Goal: Task Accomplishment & Management: Complete application form

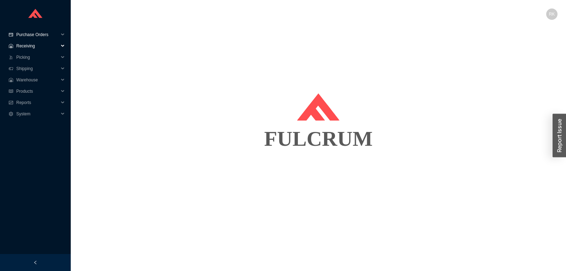
click at [38, 38] on span "Purchase Orders" at bounding box center [37, 34] width 42 height 11
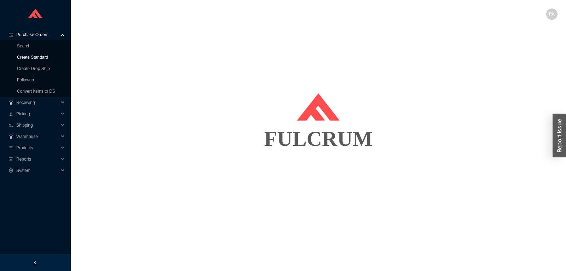
click at [38, 57] on link "Create Standard" at bounding box center [32, 57] width 31 height 5
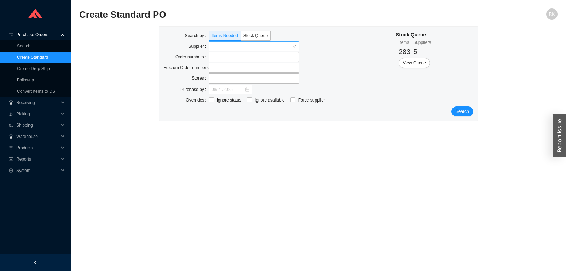
click at [220, 45] on input "search" at bounding box center [252, 46] width 80 height 9
click at [222, 47] on input "search" at bounding box center [252, 46] width 80 height 9
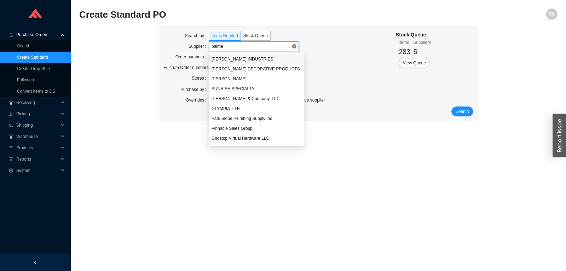
type input "palmer"
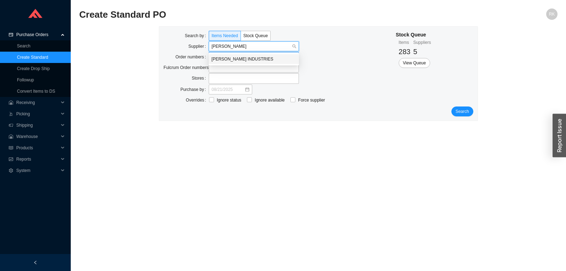
click at [243, 60] on div "PALMER INDUSTRIES" at bounding box center [254, 59] width 85 height 6
click at [217, 59] on label at bounding box center [254, 57] width 90 height 10
click at [215, 59] on input at bounding box center [212, 57] width 5 height 8
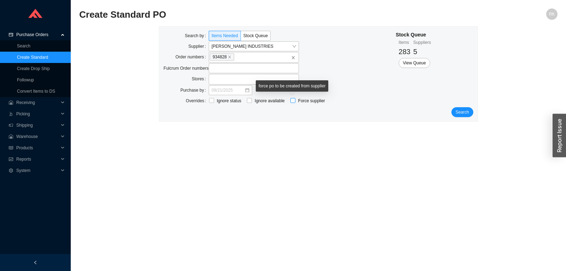
click at [291, 101] on input "Force supplier" at bounding box center [293, 100] width 5 height 5
checkbox input "true"
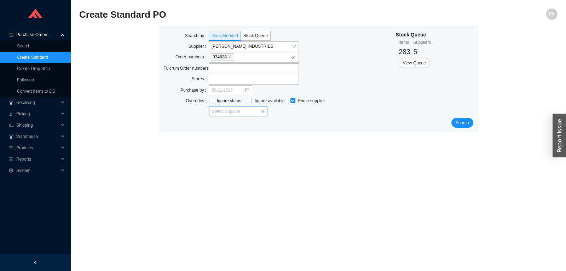
click at [239, 115] on input "search" at bounding box center [236, 111] width 48 height 9
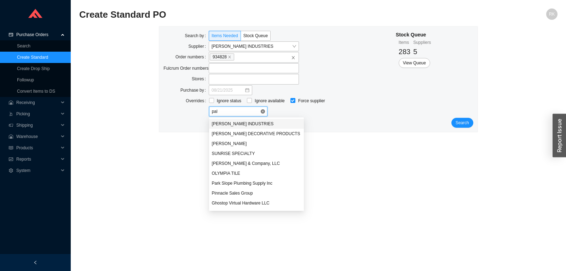
type input "palm"
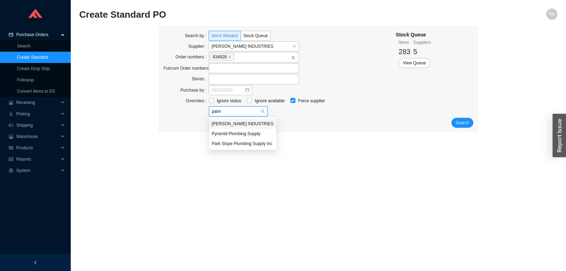
click at [237, 122] on div "PALMER INDUSTRIES" at bounding box center [243, 124] width 62 height 6
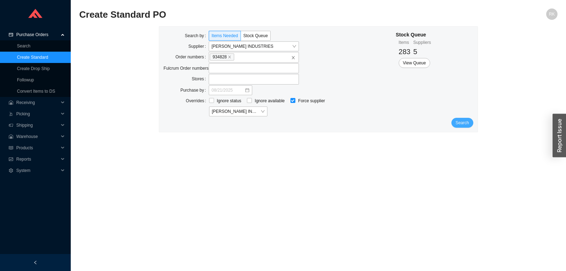
click at [463, 124] on span "Search" at bounding box center [462, 122] width 13 height 7
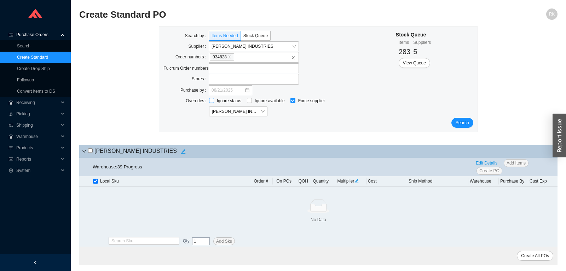
click at [210, 102] on input "Ignore status" at bounding box center [211, 100] width 5 height 5
checkbox input "true"
click at [249, 101] on input "Ignore available" at bounding box center [249, 100] width 5 height 5
checkbox input "true"
click at [471, 125] on button "Search" at bounding box center [463, 123] width 22 height 10
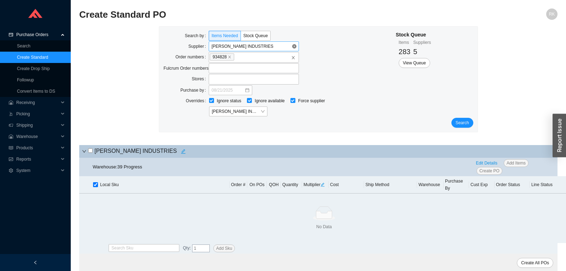
click at [292, 46] on span "PALMER INDUSTRIES" at bounding box center [254, 46] width 85 height 9
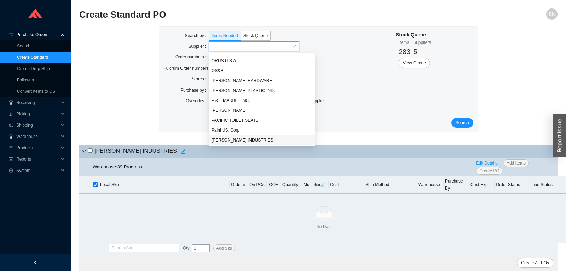
scroll to position [5399, 0]
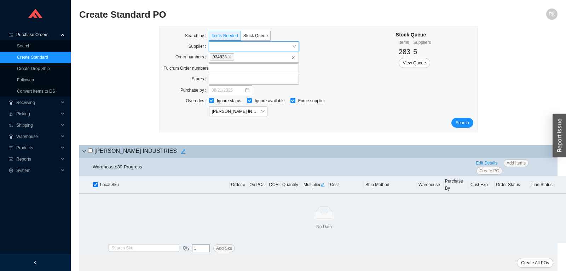
click at [346, 86] on div "Purchase by" at bounding box center [280, 90] width 232 height 11
click at [465, 125] on span "Search" at bounding box center [462, 122] width 13 height 7
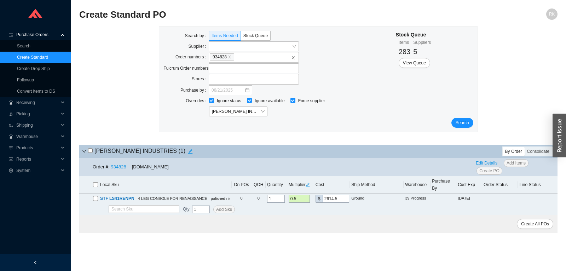
click at [92, 152] on input "checkbox" at bounding box center [90, 150] width 5 height 5
checkbox input "true"
click at [229, 58] on icon "close" at bounding box center [229, 57] width 2 height 2
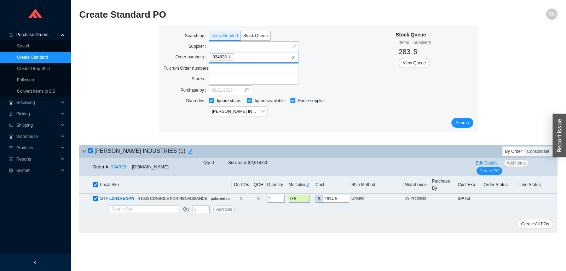
click at [235, 58] on input "934828" at bounding box center [237, 57] width 5 height 8
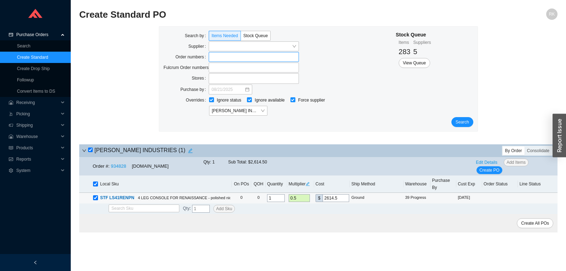
drag, startPoint x: 294, startPoint y: 193, endPoint x: 284, endPoint y: 193, distance: 10.3
click at [300, 194] on input "0.5" at bounding box center [299, 198] width 21 height 8
type input "0.3"
type input "1568.7"
type input "0.37"
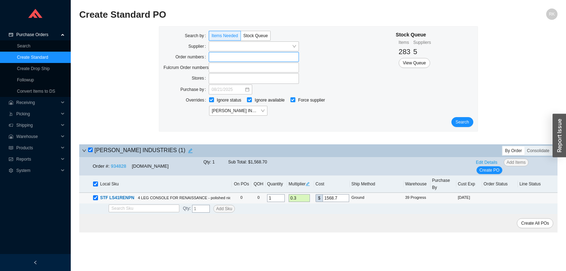
type input "1934.73"
type input "0.375"
type input "1960.88"
type input "0.375"
drag, startPoint x: 483, startPoint y: 162, endPoint x: 457, endPoint y: 173, distance: 27.9
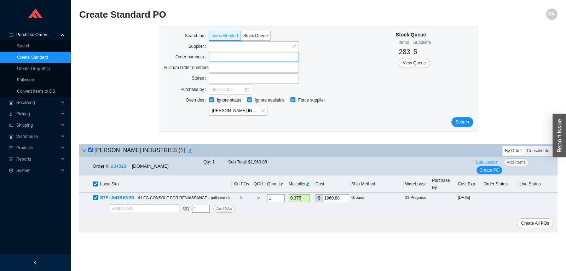
click at [483, 162] on span "Edit Details" at bounding box center [487, 162] width 22 height 7
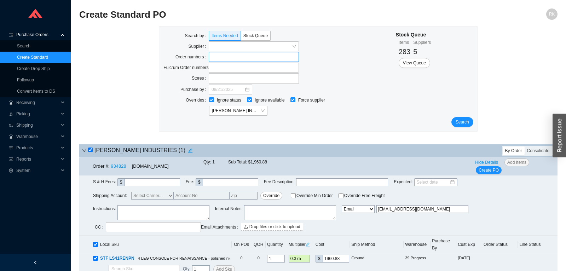
click at [182, 213] on textarea at bounding box center [163, 212] width 92 height 15
paste textarea "special pricing per Nick"
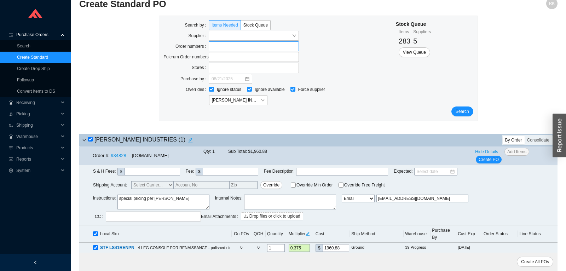
scroll to position [13, 0]
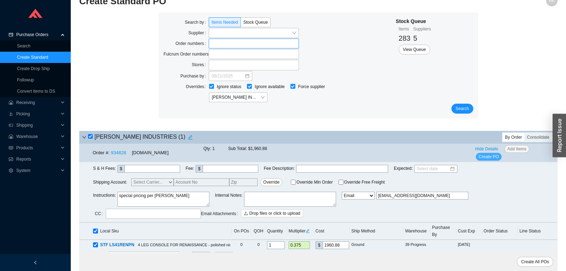
type textarea "special pricing per Nick"
click at [483, 159] on span "Create PO" at bounding box center [489, 156] width 20 height 7
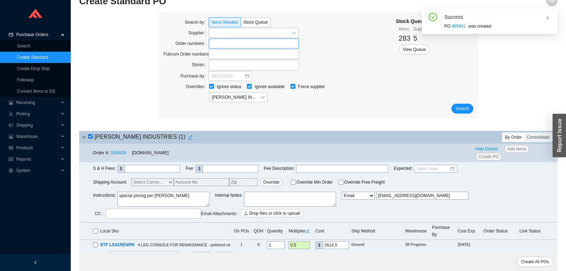
click at [446, 26] on div "PO 985941 was created" at bounding box center [499, 26] width 108 height 7
drag, startPoint x: 446, startPoint y: 26, endPoint x: 458, endPoint y: 26, distance: 12.0
click at [458, 26] on div "PO 985941 was created" at bounding box center [499, 26] width 108 height 7
click at [445, 27] on div "PO 985941 was created" at bounding box center [499, 26] width 108 height 7
drag, startPoint x: 449, startPoint y: 27, endPoint x: 458, endPoint y: 27, distance: 9.6
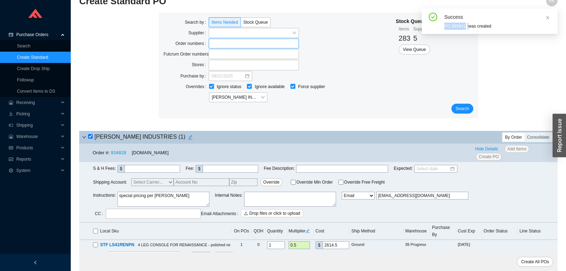
click at [458, 27] on div "PO 985941 was created" at bounding box center [499, 26] width 108 height 7
copy div "PO 985941"
click at [211, 88] on input "Ignore status" at bounding box center [211, 86] width 5 height 5
checkbox input "false"
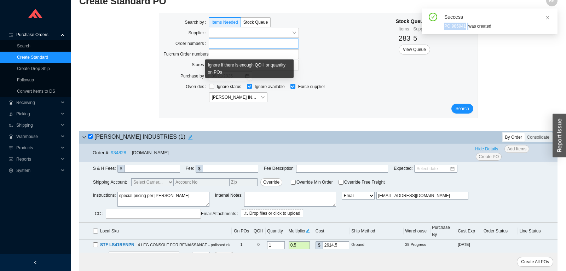
click at [249, 87] on input "Ignore available" at bounding box center [249, 86] width 5 height 5
checkbox input "false"
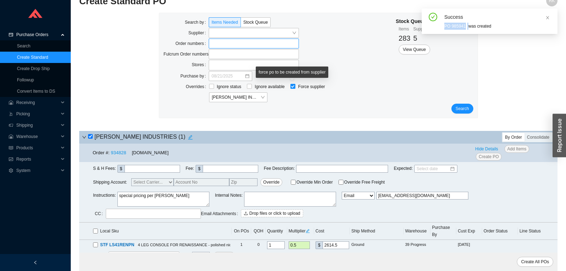
click at [293, 85] on input "Force supplier" at bounding box center [293, 86] width 5 height 5
checkbox input "false"
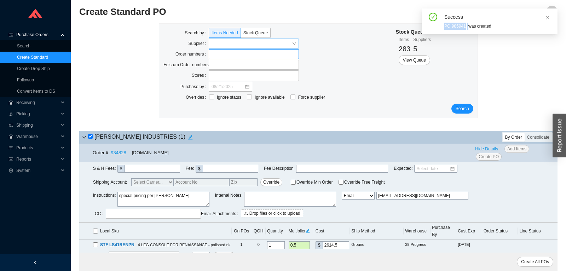
click at [236, 41] on input "search" at bounding box center [252, 43] width 80 height 9
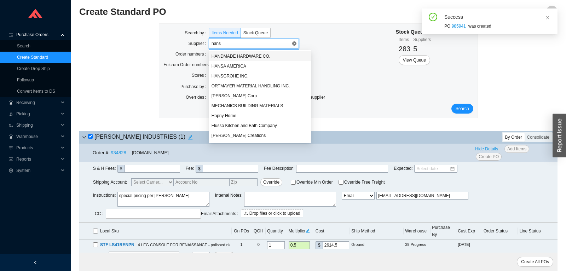
type input "hansg"
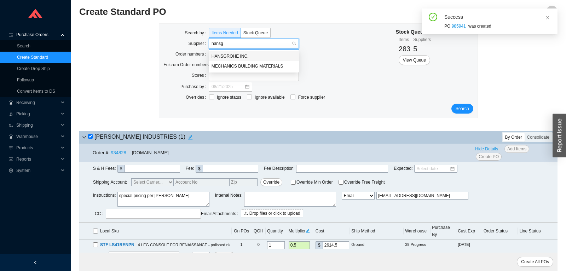
click at [231, 55] on div "HANSGROHE INC." at bounding box center [254, 56] width 85 height 6
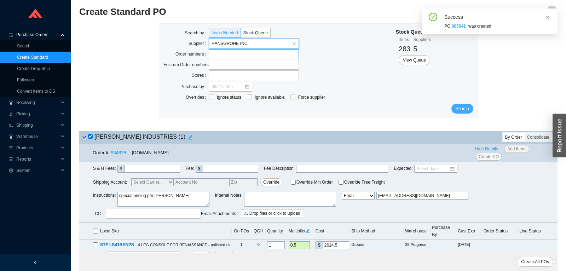
click at [473, 110] on button "Search" at bounding box center [463, 109] width 22 height 10
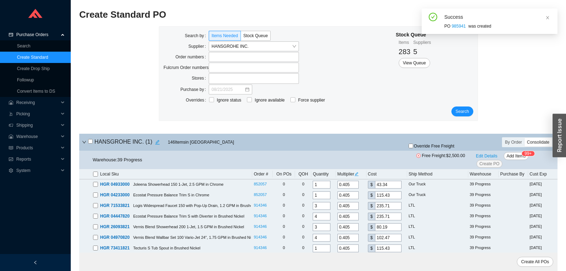
click at [92, 141] on input "checkbox" at bounding box center [90, 141] width 5 height 5
checkbox input "true"
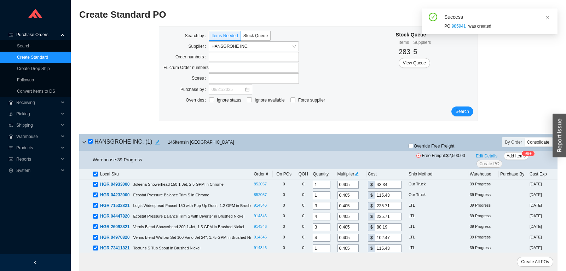
checkbox input "true"
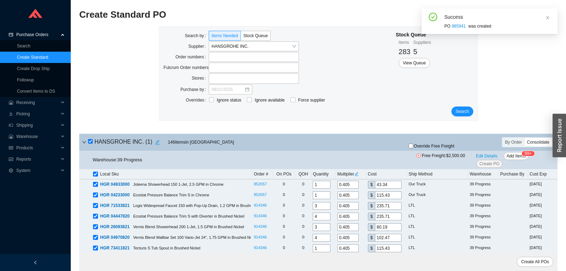
checkbox input "true"
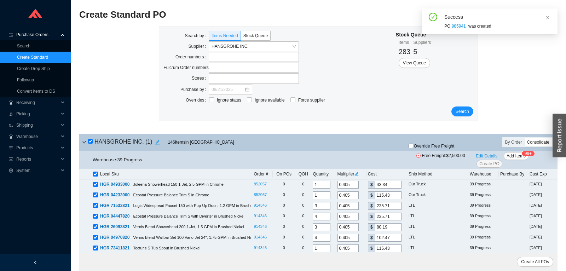
checkbox input "true"
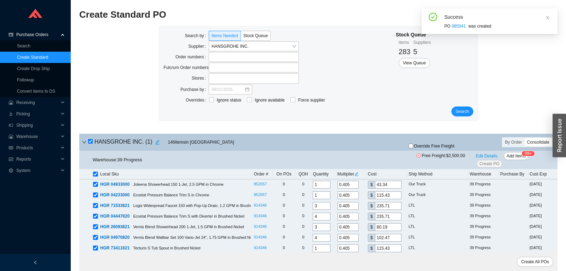
checkbox input "true"
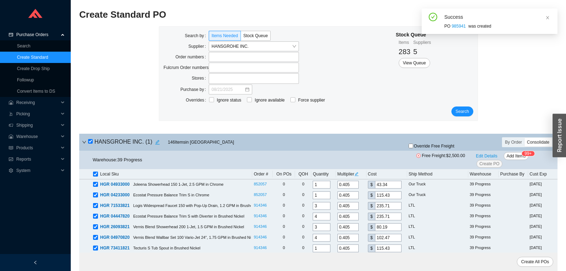
checkbox input "true"
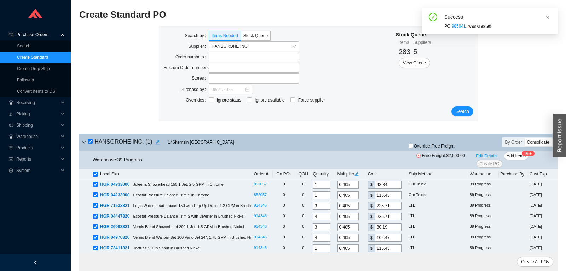
checkbox input "true"
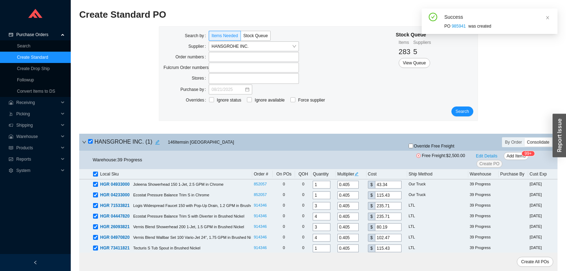
checkbox input "true"
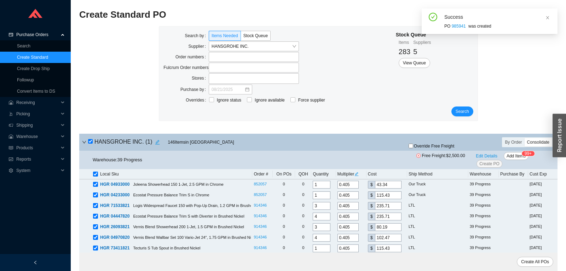
checkbox input "true"
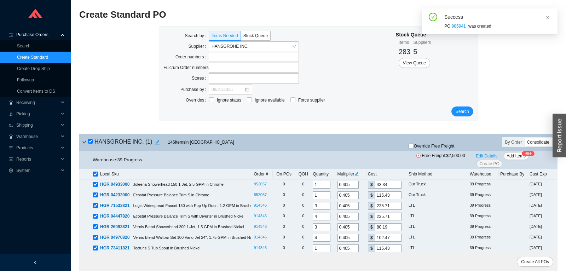
checkbox input "true"
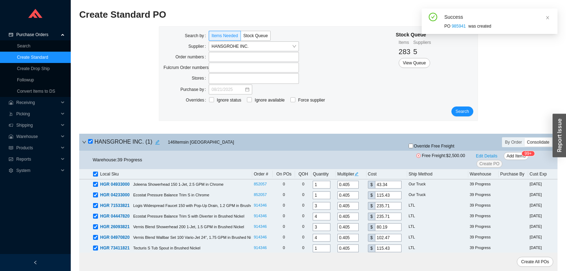
checkbox input "true"
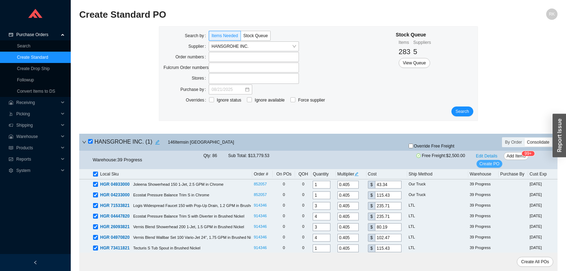
click at [491, 166] on span "Create PO" at bounding box center [490, 163] width 20 height 7
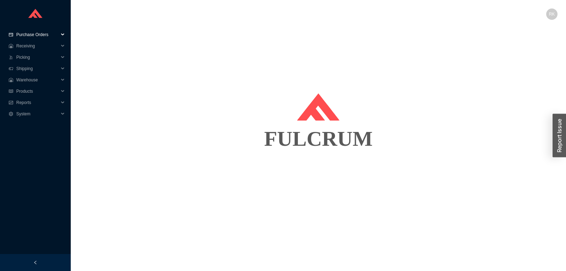
click at [48, 38] on span "Purchase Orders" at bounding box center [37, 34] width 42 height 11
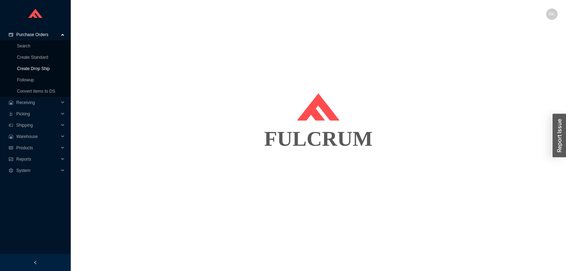
click at [31, 68] on link "Create Drop Ship" at bounding box center [33, 68] width 33 height 5
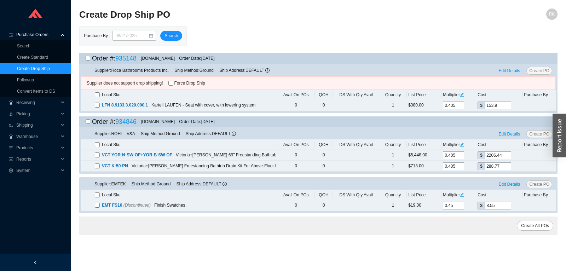
click at [89, 59] on input "checkbox" at bounding box center [88, 58] width 5 height 5
checkbox input "true"
click at [171, 82] on input "Force Drop Ship" at bounding box center [170, 83] width 5 height 5
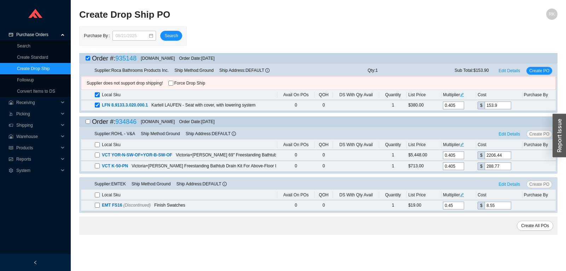
checkbox input "true"
click at [88, 121] on input "checkbox" at bounding box center [88, 121] width 5 height 5
checkbox input "true"
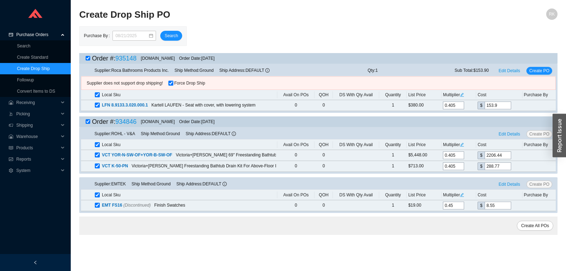
checkbox input "true"
click at [553, 218] on div "Create All POs" at bounding box center [318, 226] width 478 height 18
drag, startPoint x: 548, startPoint y: 223, endPoint x: 444, endPoint y: 215, distance: 104.0
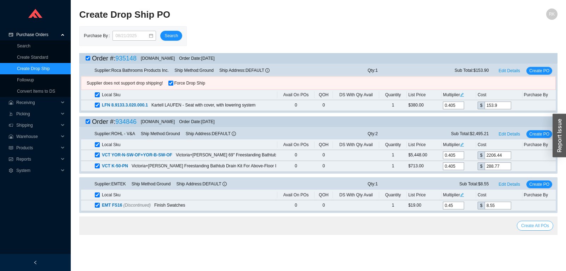
click at [546, 223] on span "Create All POs" at bounding box center [535, 225] width 28 height 7
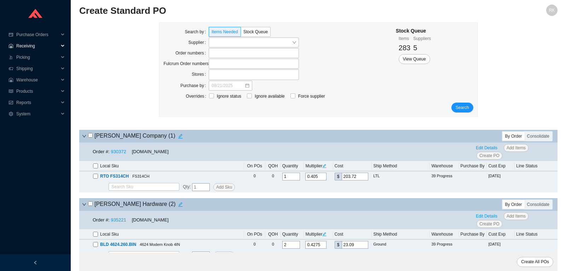
scroll to position [74, 0]
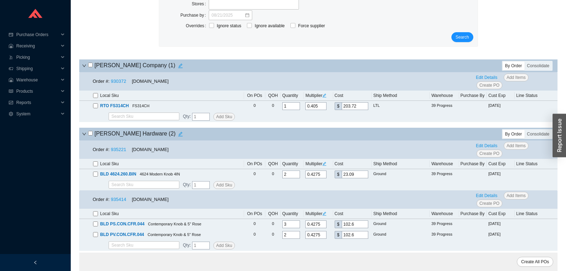
click at [92, 65] on input "checkbox" at bounding box center [90, 65] width 5 height 5
checkbox input "true"
click at [90, 135] on input "checkbox" at bounding box center [90, 133] width 5 height 5
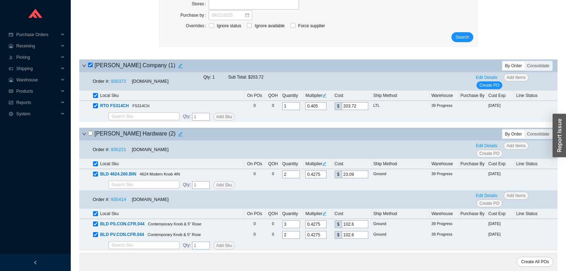
checkbox input "true"
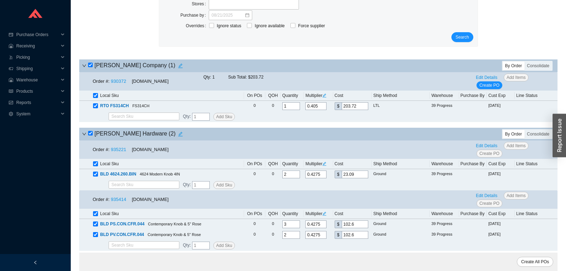
checkbox input "true"
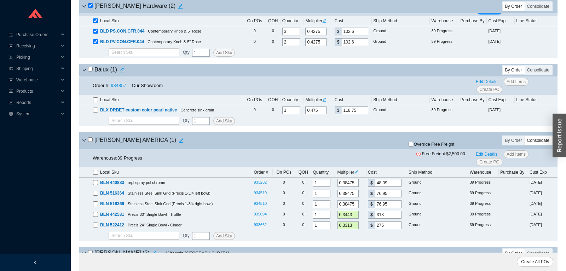
scroll to position [297, 0]
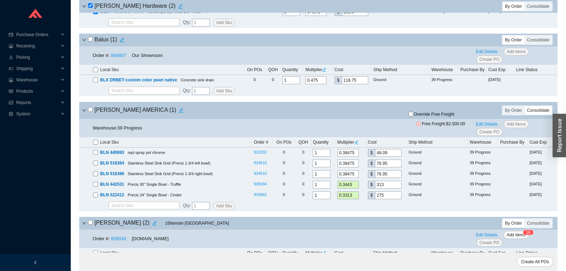
click at [89, 112] on input "checkbox" at bounding box center [90, 109] width 5 height 5
checkbox input "true"
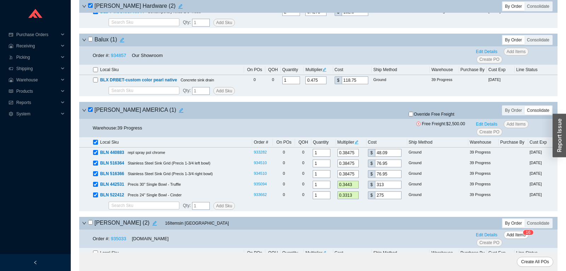
checkbox input "true"
click at [91, 111] on input "checkbox" at bounding box center [90, 109] width 5 height 5
checkbox input "false"
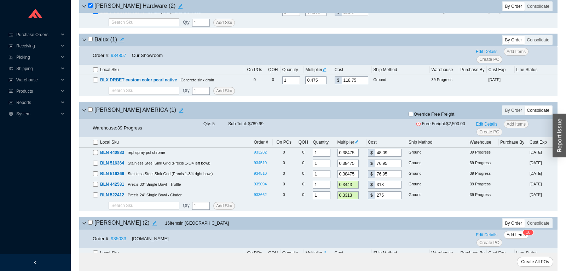
checkbox input "false"
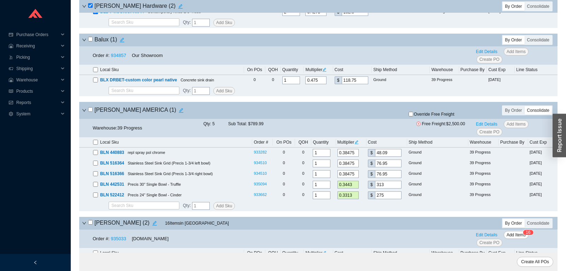
checkbox input "false"
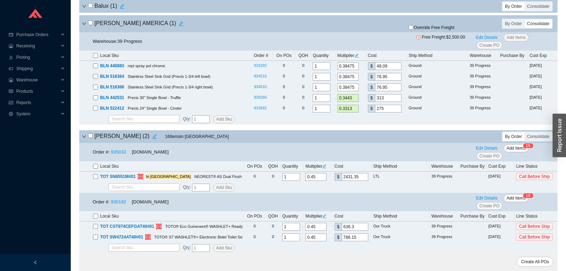
scroll to position [483, 0]
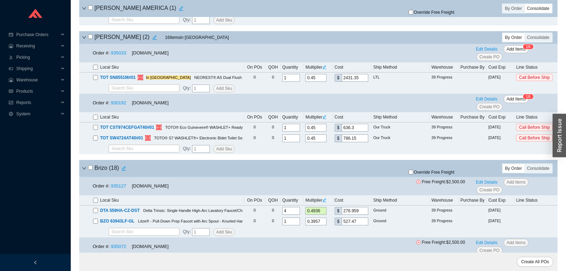
click at [93, 120] on input "checkbox" at bounding box center [95, 117] width 5 height 5
checkbox input "true"
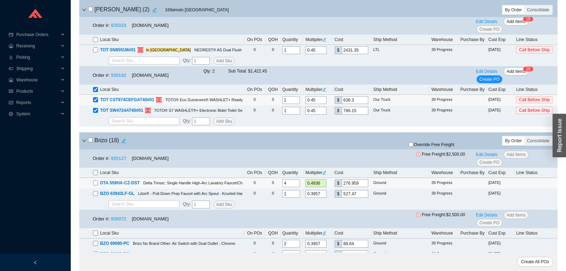
scroll to position [557, 0]
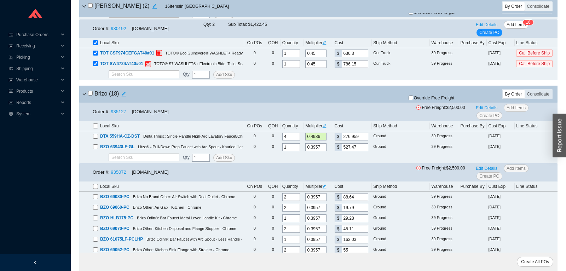
click at [539, 99] on div "By Order Consolidate" at bounding box center [527, 94] width 51 height 10
click at [539, 97] on div "Consolidate" at bounding box center [538, 94] width 27 height 8
click at [525, 90] on input "Consolidate" at bounding box center [525, 90] width 0 height 0
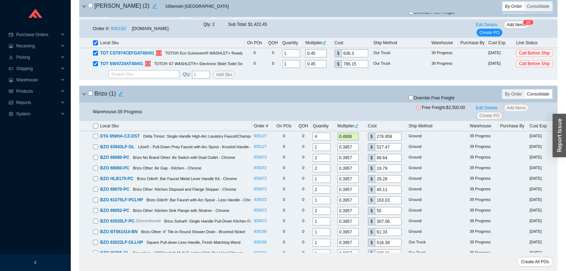
click at [90, 96] on input "checkbox" at bounding box center [90, 93] width 5 height 5
checkbox input "true"
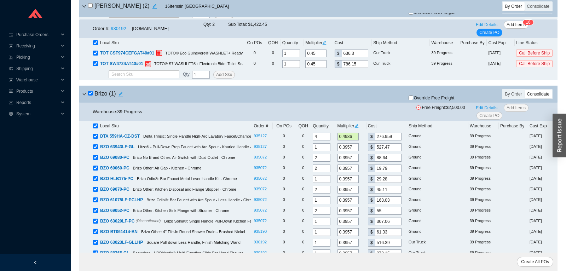
checkbox input "true"
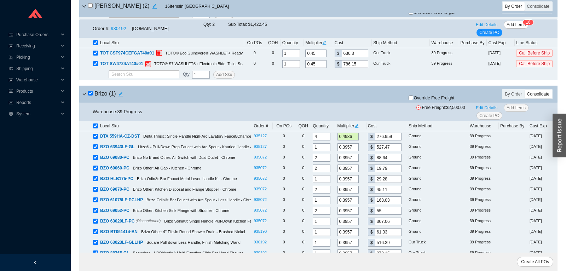
checkbox input "true"
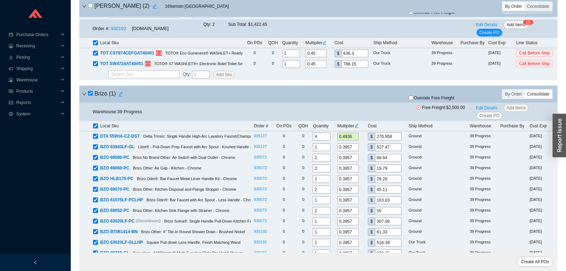
checkbox input "true"
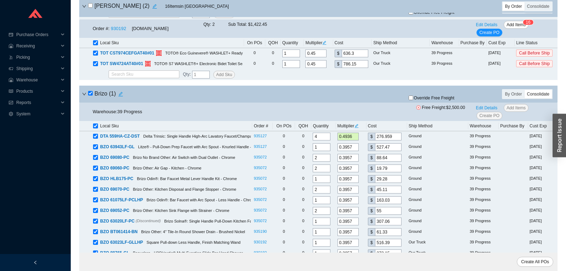
checkbox input "true"
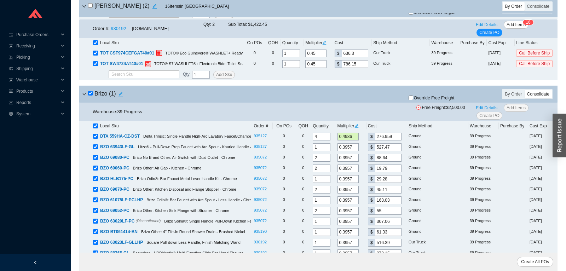
checkbox input "true"
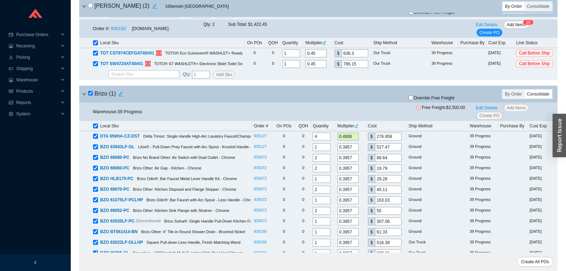
checkbox input "true"
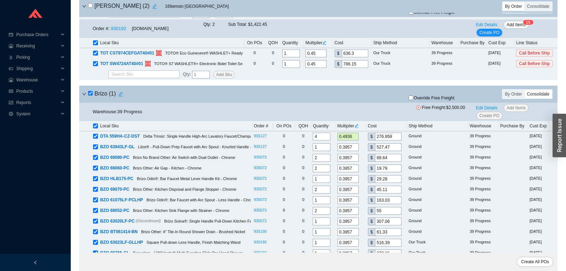
checkbox input "true"
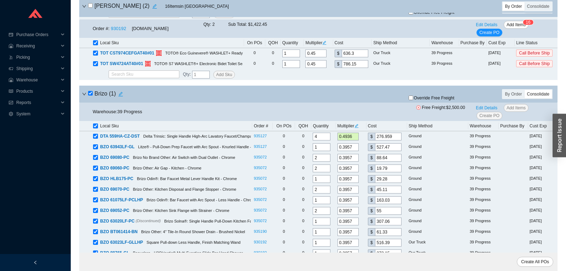
checkbox input "true"
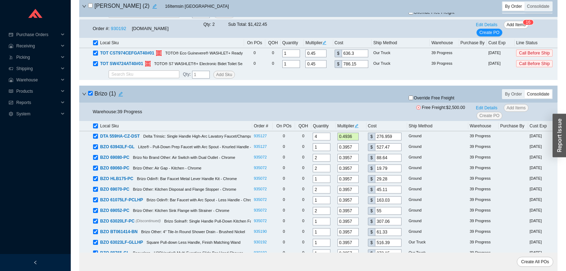
checkbox input "true"
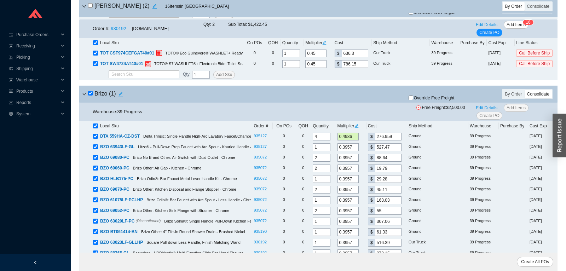
checkbox input "true"
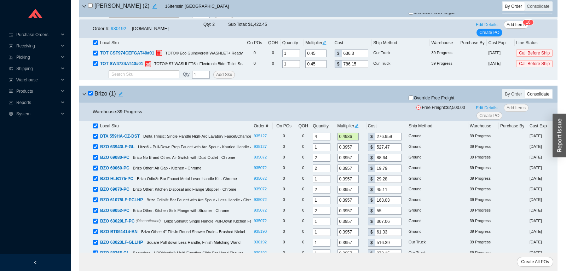
checkbox input "true"
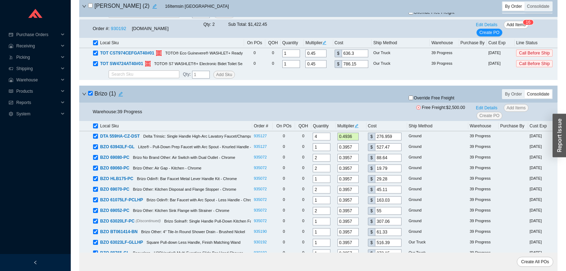
checkbox input "true"
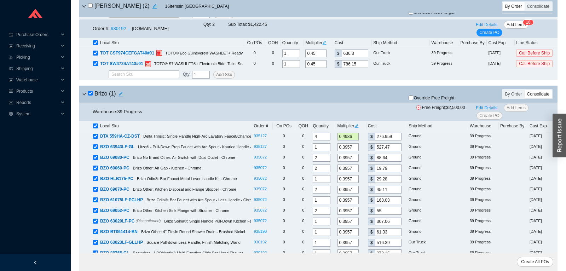
checkbox input "true"
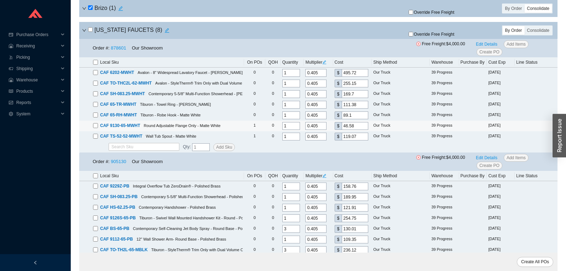
scroll to position [1375, 0]
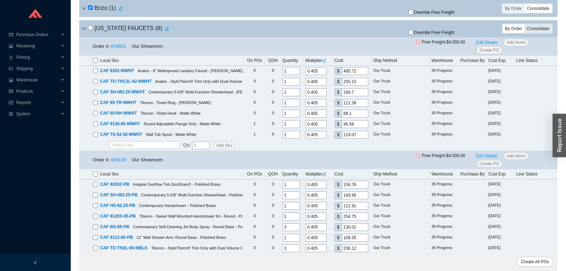
click at [530, 33] on div "Consolidate" at bounding box center [538, 28] width 27 height 8
click at [525, 24] on input "Consolidate" at bounding box center [525, 24] width 0 height 0
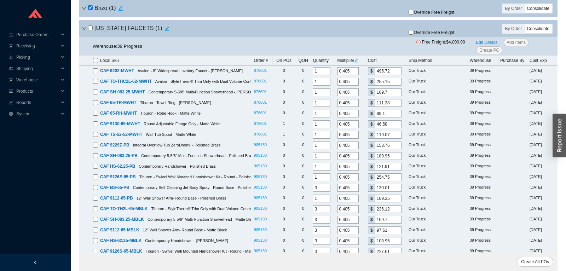
click at [90, 30] on input "checkbox" at bounding box center [90, 27] width 5 height 5
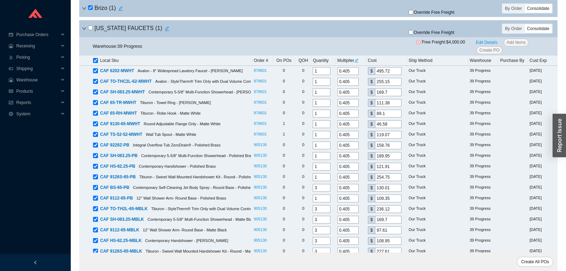
checkbox input "true"
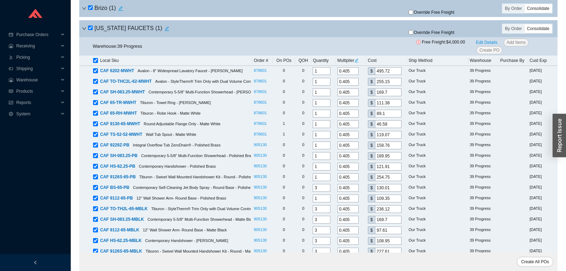
checkbox input "true"
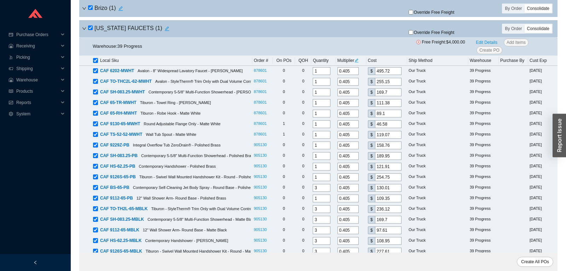
checkbox input "true"
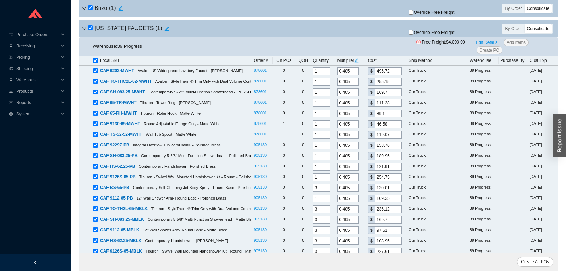
checkbox input "true"
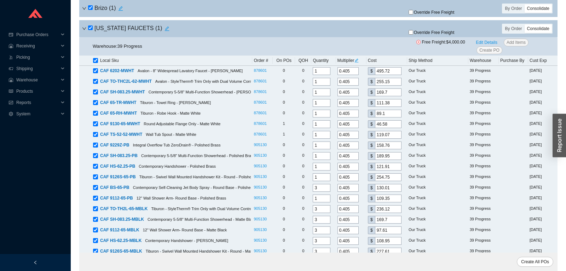
checkbox input "true"
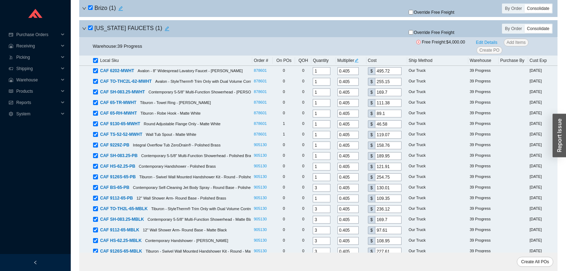
checkbox input "true"
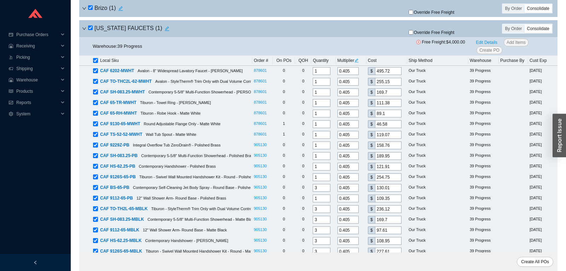
checkbox input "true"
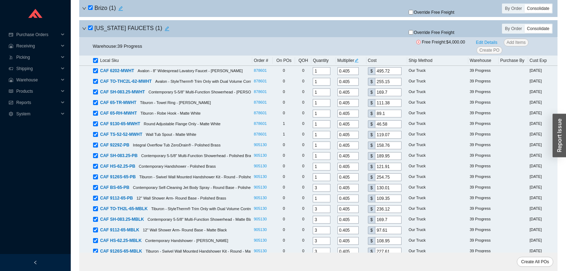
checkbox input "true"
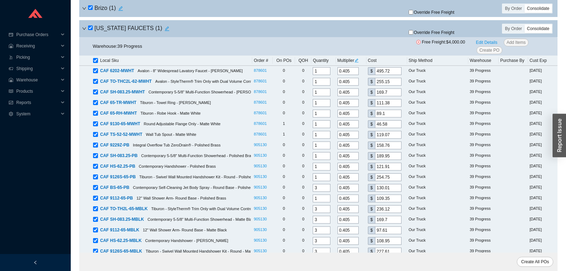
checkbox input "true"
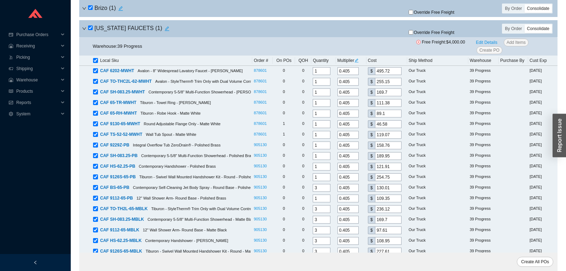
checkbox input "true"
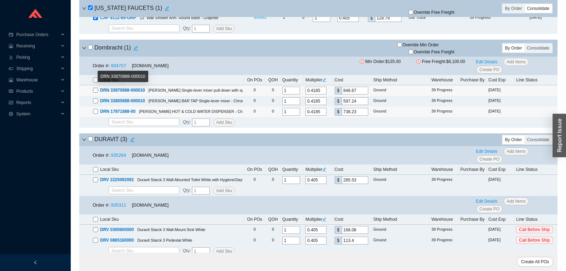
scroll to position [1969, 0]
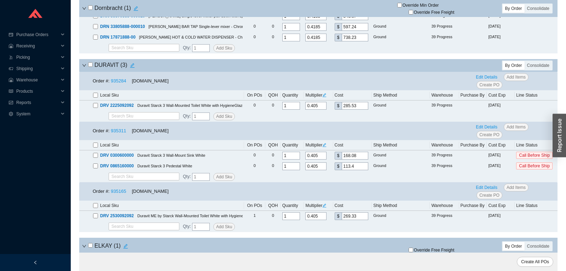
click at [91, 67] on input "checkbox" at bounding box center [90, 64] width 5 height 5
checkbox input "true"
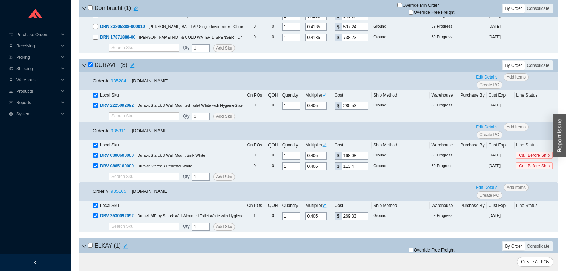
checkbox input "true"
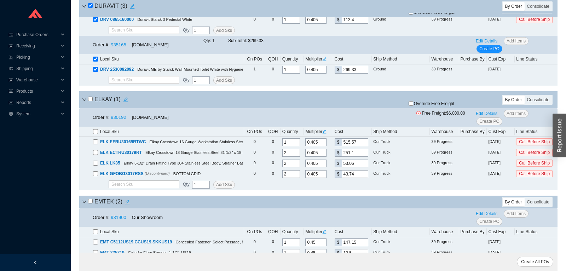
scroll to position [2118, 0]
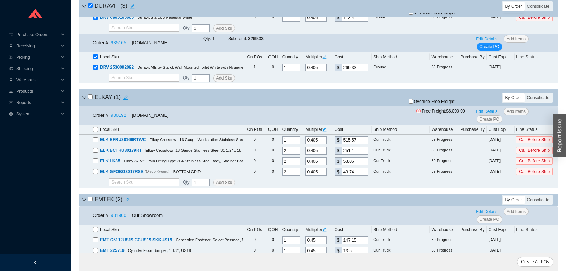
click at [88, 99] on input "checkbox" at bounding box center [90, 96] width 5 height 5
checkbox input "true"
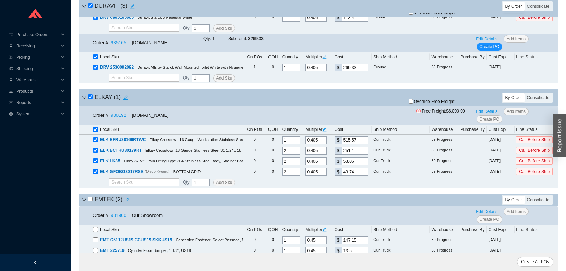
checkbox input "true"
click at [441, 104] on span "Override Free Freight" at bounding box center [434, 101] width 41 height 4
click at [413, 104] on input "Override Free Freight" at bounding box center [411, 101] width 5 height 5
checkbox input "true"
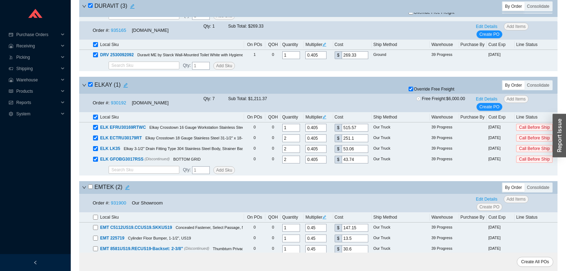
scroll to position [2192, 0]
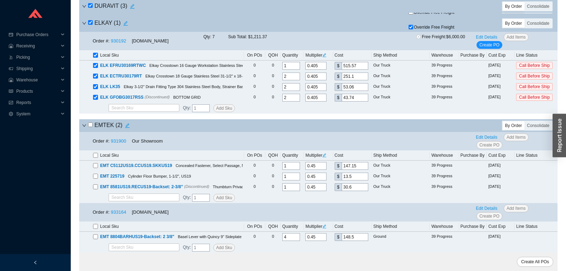
click at [90, 127] on input "checkbox" at bounding box center [90, 124] width 5 height 5
checkbox input "true"
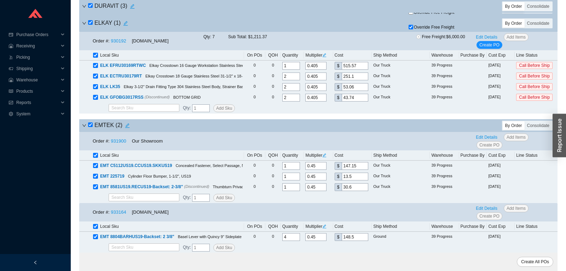
checkbox input "true"
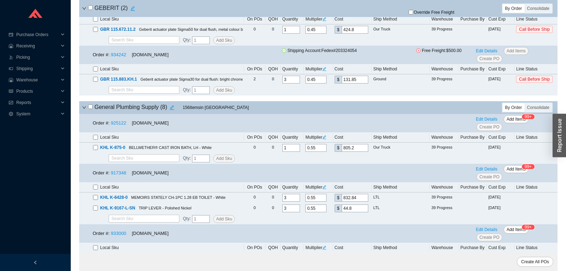
scroll to position [2638, 0]
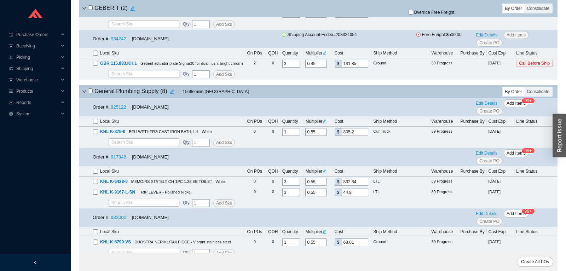
click at [89, 93] on input "checkbox" at bounding box center [90, 90] width 5 height 5
checkbox input "true"
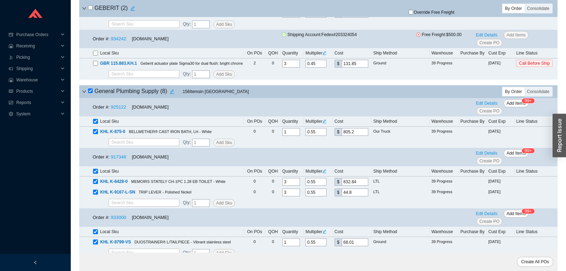
checkbox input "true"
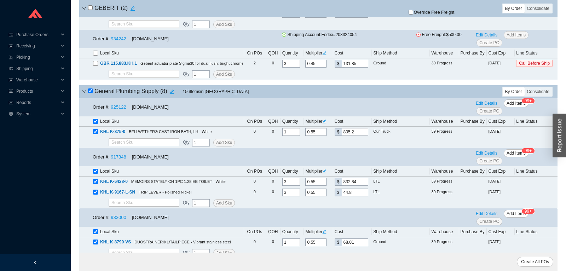
checkbox input "true"
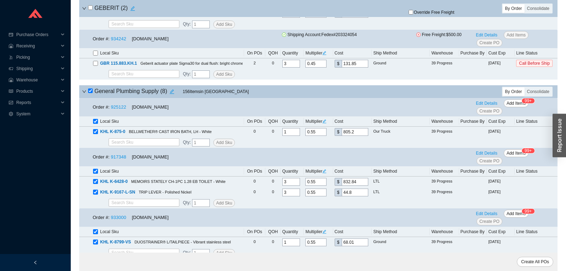
checkbox input "true"
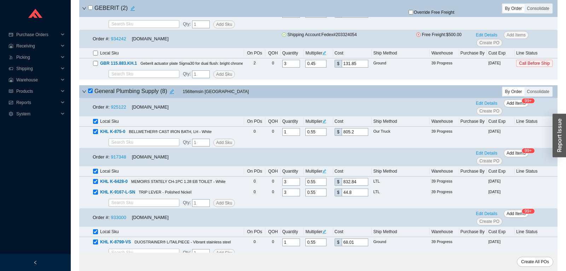
checkbox input "true"
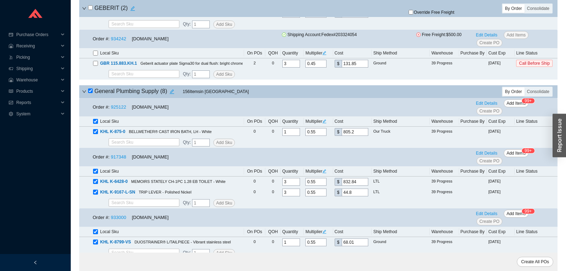
checkbox input "true"
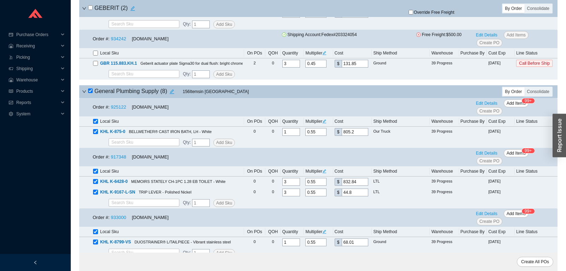
checkbox input "true"
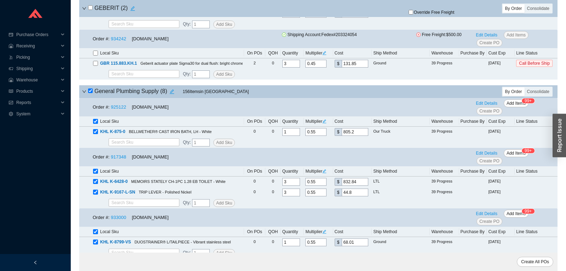
checkbox input "true"
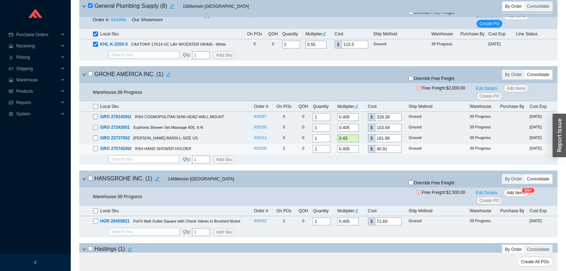
scroll to position [3344, 0]
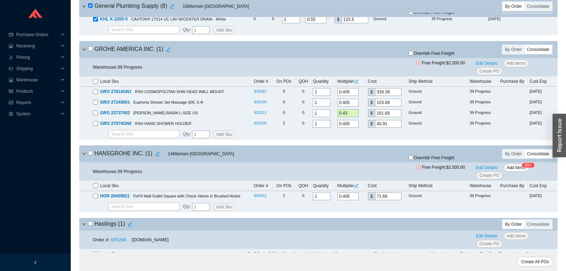
click at [91, 51] on input "checkbox" at bounding box center [90, 48] width 5 height 5
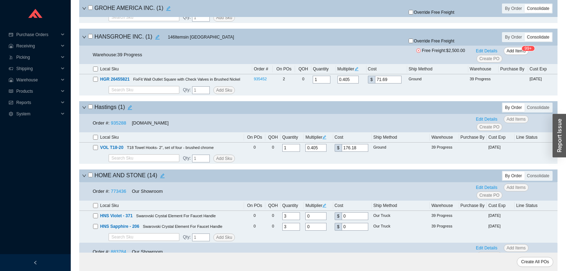
scroll to position [3493, 0]
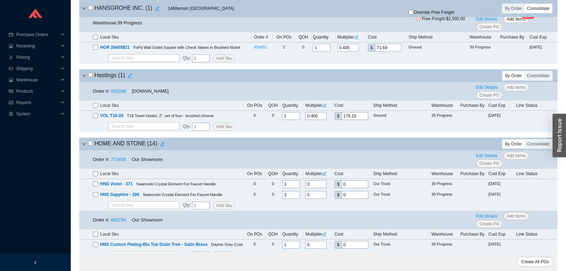
click at [91, 77] on input "checkbox" at bounding box center [90, 75] width 5 height 5
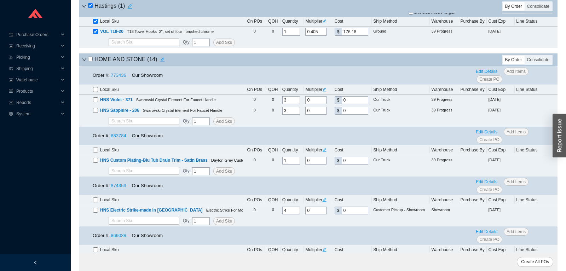
scroll to position [3605, 0]
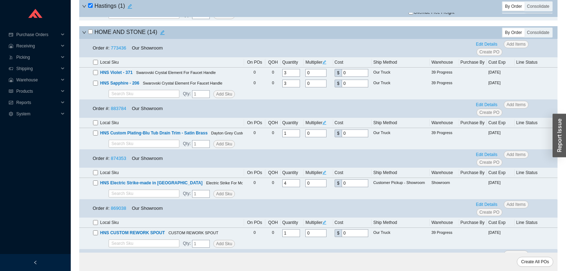
click at [84, 35] on icon "down" at bounding box center [84, 32] width 4 height 4
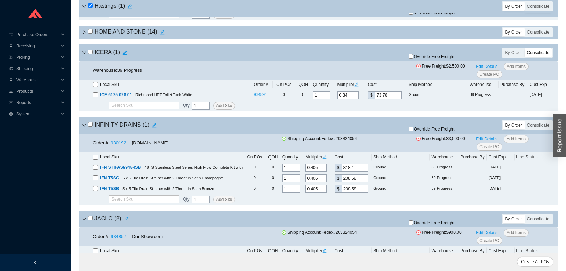
scroll to position [3642, 0]
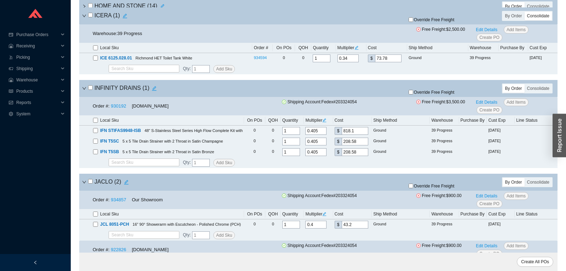
click at [93, 90] on input "checkbox" at bounding box center [90, 87] width 5 height 5
click at [422, 94] on span "Override Free Freight" at bounding box center [434, 92] width 41 height 4
click at [413, 94] on input "Override Free Freight" at bounding box center [411, 92] width 5 height 5
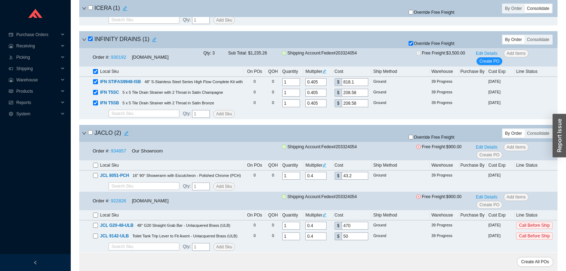
scroll to position [3716, 0]
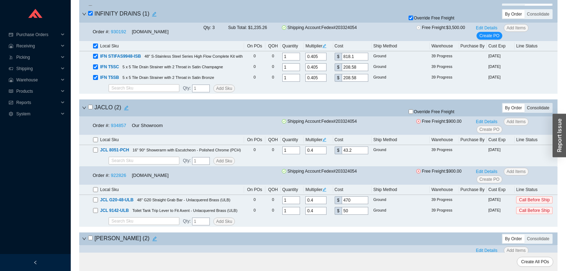
click at [537, 112] on div "Consolidate" at bounding box center [538, 108] width 27 height 8
click at [525, 104] on input "Consolidate" at bounding box center [525, 104] width 0 height 0
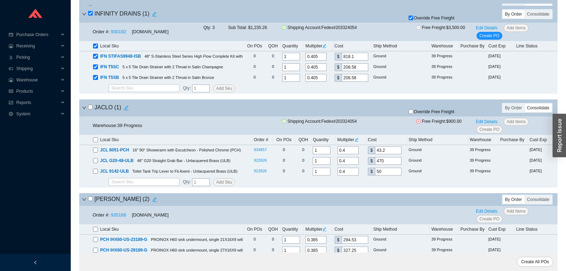
click at [89, 109] on input "checkbox" at bounding box center [90, 107] width 5 height 5
click at [417, 114] on span "Override Free Freight" at bounding box center [434, 112] width 41 height 4
click at [413, 114] on input "Override Free Freight" at bounding box center [411, 111] width 5 height 5
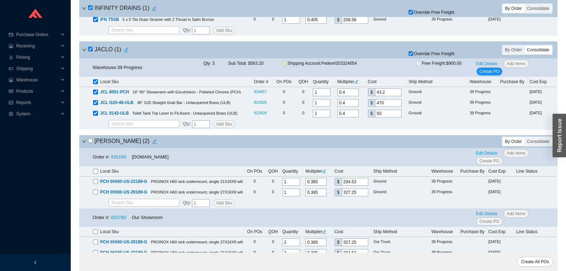
scroll to position [3790, 0]
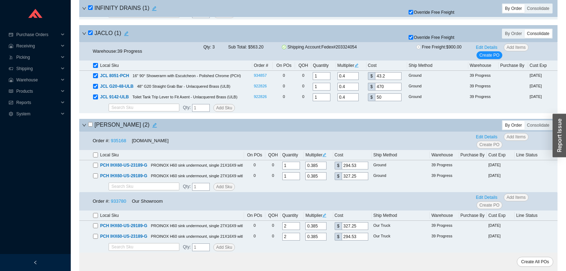
click at [92, 127] on input "checkbox" at bounding box center [90, 124] width 5 height 5
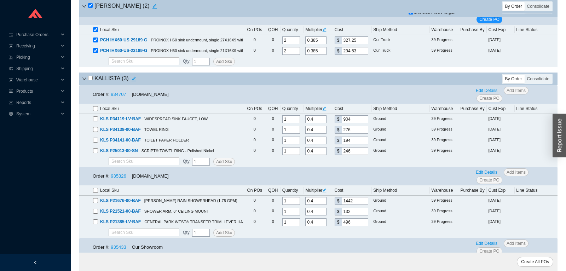
click at [90, 80] on input "checkbox" at bounding box center [90, 78] width 5 height 5
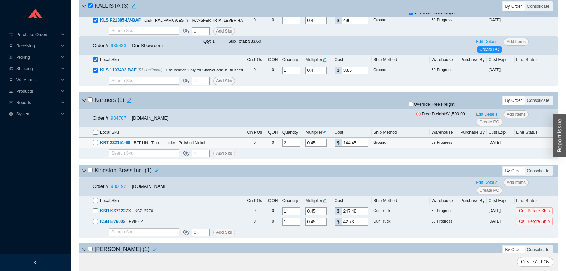
scroll to position [4199, 0]
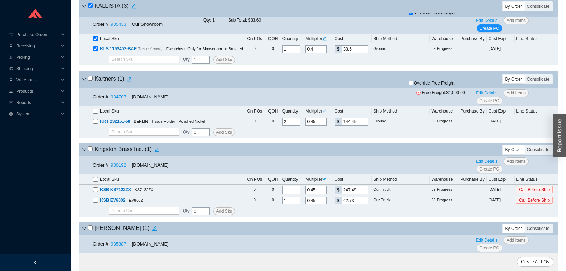
click at [92, 81] on input "checkbox" at bounding box center [90, 78] width 5 height 5
click at [431, 88] on div "Kartners ( 1 ) Override Free Freight By Order Consolidate" at bounding box center [318, 79] width 478 height 17
click at [431, 85] on span "Override Free Freight" at bounding box center [434, 83] width 41 height 4
click at [413, 85] on input "Override Free Freight" at bounding box center [411, 83] width 5 height 5
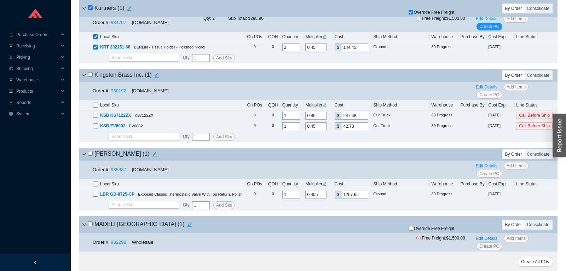
click at [91, 77] on input "checkbox" at bounding box center [90, 74] width 5 height 5
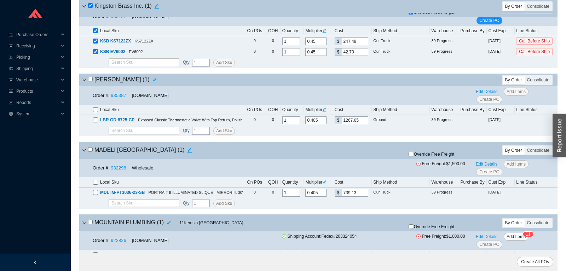
click at [91, 81] on input "checkbox" at bounding box center [90, 79] width 5 height 5
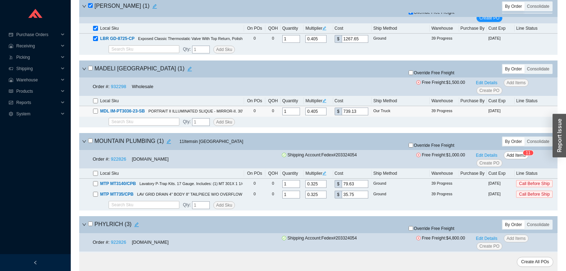
scroll to position [4459, 0]
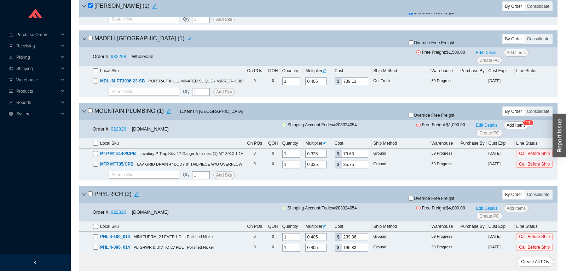
click at [91, 113] on input "checkbox" at bounding box center [90, 110] width 5 height 5
click at [425, 117] on span "Override Free Freight" at bounding box center [434, 115] width 41 height 4
click at [413, 117] on input "Override Free Freight" at bounding box center [411, 115] width 5 height 5
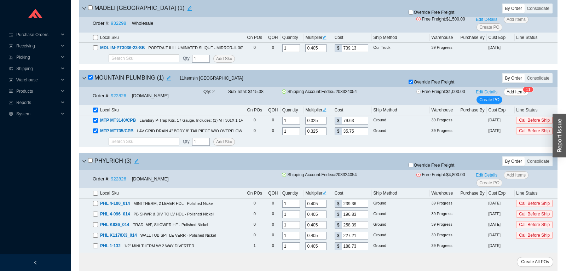
scroll to position [4534, 0]
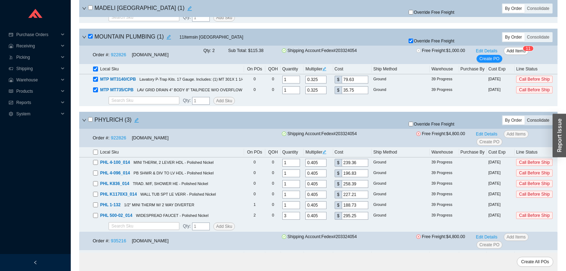
click at [528, 125] on div "Consolidate" at bounding box center [538, 120] width 27 height 8
click at [525, 116] on input "Consolidate" at bounding box center [525, 116] width 0 height 0
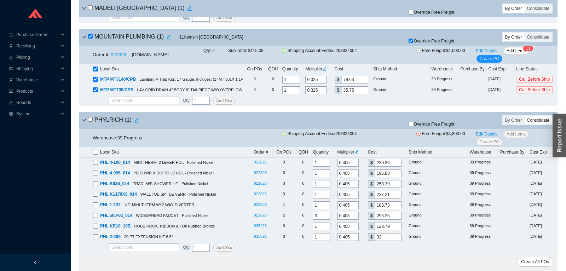
click at [93, 122] on input "checkbox" at bounding box center [90, 119] width 5 height 5
click at [419, 126] on span "Override Free Freight" at bounding box center [434, 124] width 41 height 4
click at [413, 126] on input "Override Free Freight" at bounding box center [411, 124] width 5 height 5
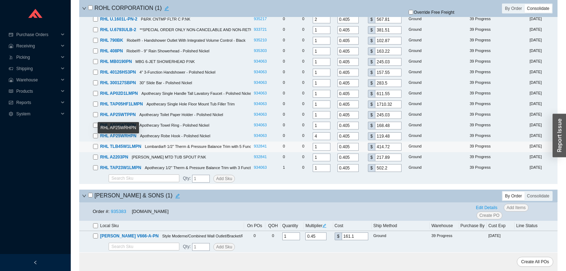
scroll to position [5351, 0]
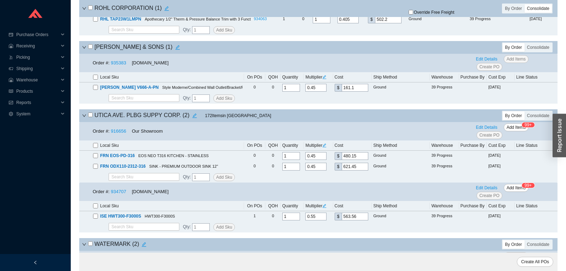
click at [90, 49] on input "checkbox" at bounding box center [90, 46] width 5 height 5
click at [93, 117] on input "checkbox" at bounding box center [90, 115] width 5 height 5
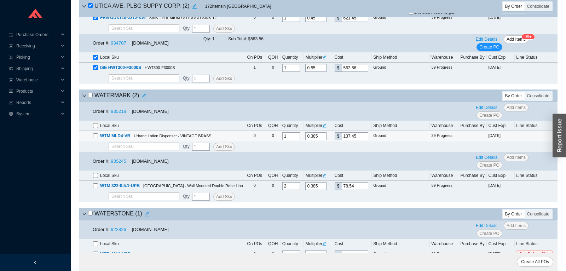
scroll to position [5538, 0]
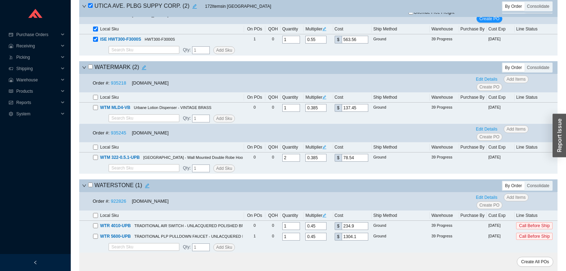
click at [88, 67] on input "checkbox" at bounding box center [90, 66] width 5 height 5
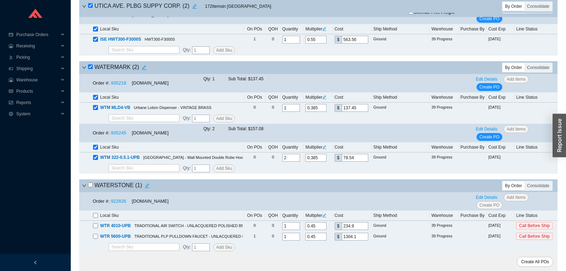
click at [90, 183] on input "checkbox" at bounding box center [90, 185] width 5 height 5
click at [547, 261] on span "Create All POs" at bounding box center [535, 261] width 28 height 7
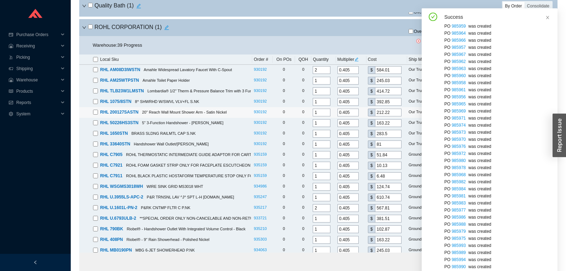
scroll to position [1250, 0]
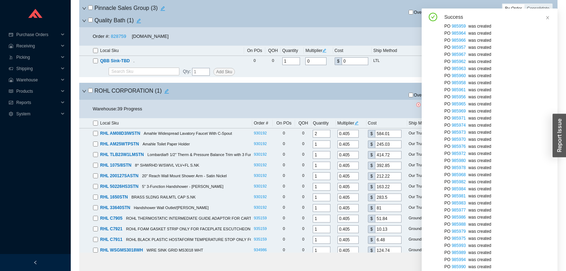
click at [89, 93] on input "checkbox" at bounding box center [90, 90] width 5 height 5
click at [546, 19] on icon "close" at bounding box center [548, 18] width 4 height 4
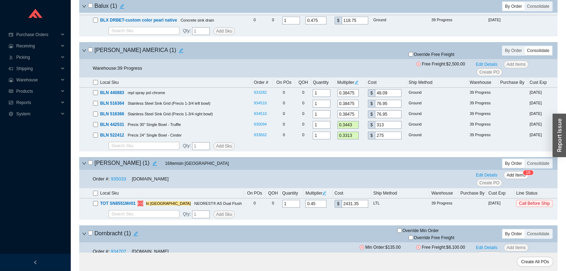
scroll to position [0, 0]
